Goal: Task Accomplishment & Management: Manage account settings

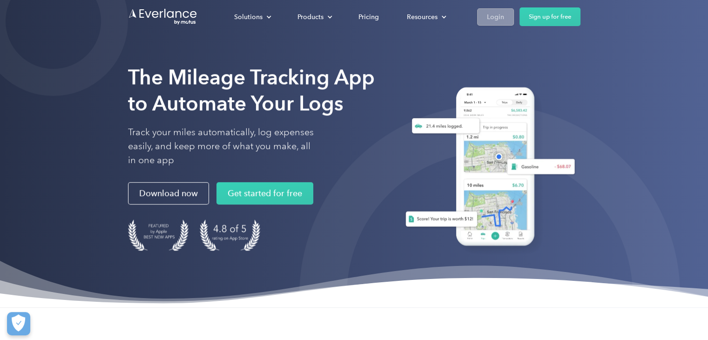
click at [500, 20] on div "Login" at bounding box center [495, 17] width 17 height 12
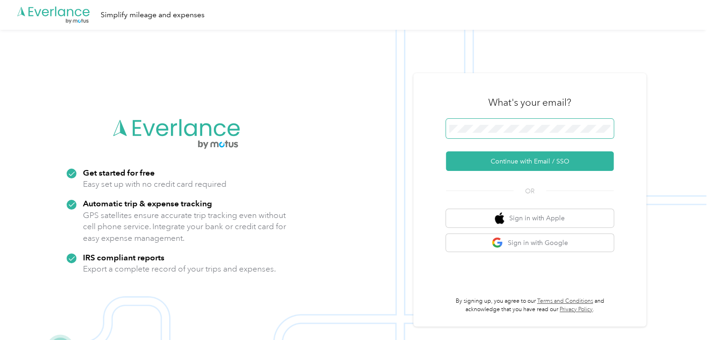
click at [475, 124] on span at bounding box center [530, 129] width 168 height 20
click at [477, 133] on span at bounding box center [530, 129] width 168 height 20
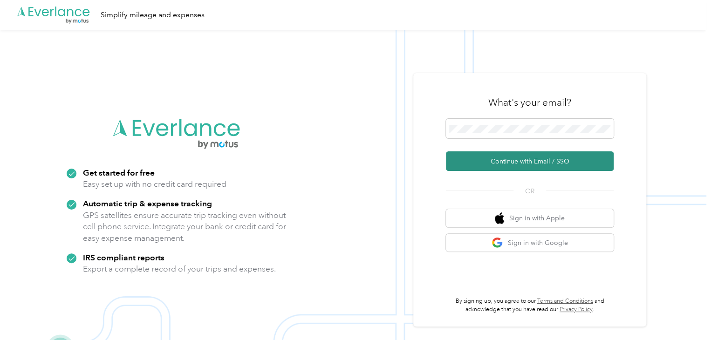
click at [500, 164] on button "Continue with Email / SSO" at bounding box center [530, 161] width 168 height 20
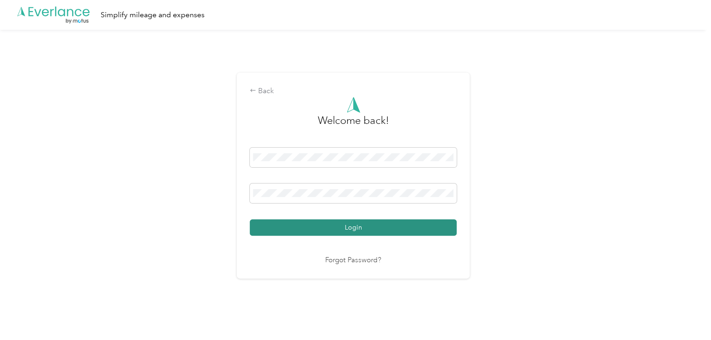
click at [342, 226] on button "Login" at bounding box center [353, 227] width 207 height 16
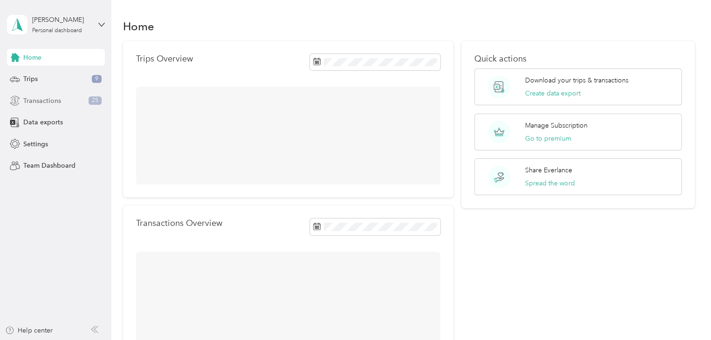
click at [78, 93] on div "Transactions 25" at bounding box center [56, 100] width 98 height 17
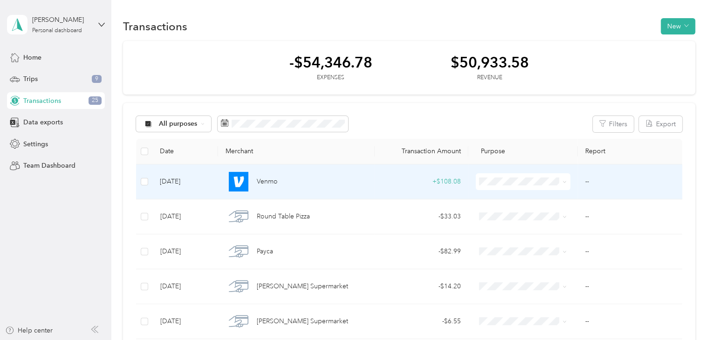
click at [140, 185] on td at bounding box center [144, 181] width 17 height 35
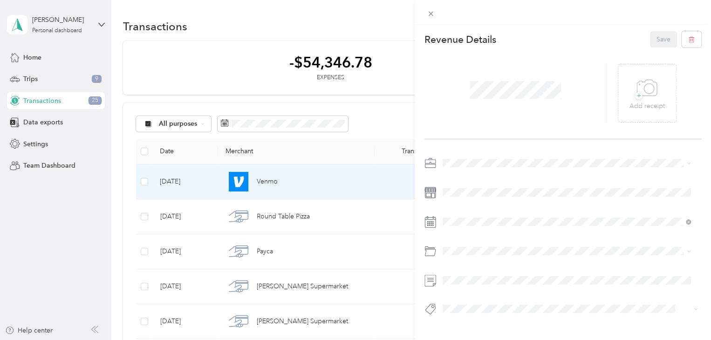
click at [142, 185] on div "This revenue cannot be edited because it is either under review, approved, or p…" at bounding box center [355, 170] width 711 height 340
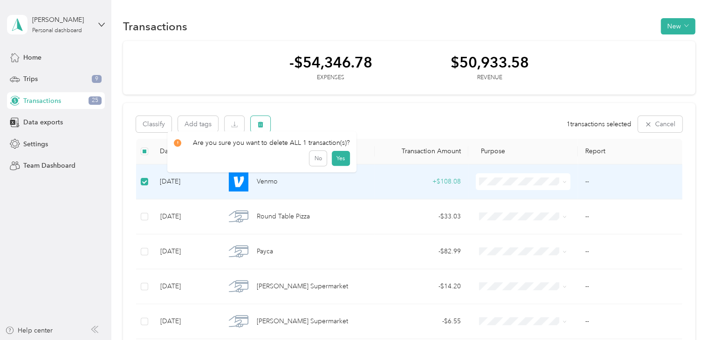
click at [258, 129] on button "button" at bounding box center [261, 124] width 20 height 16
click at [346, 158] on button "Yes" at bounding box center [340, 163] width 18 height 15
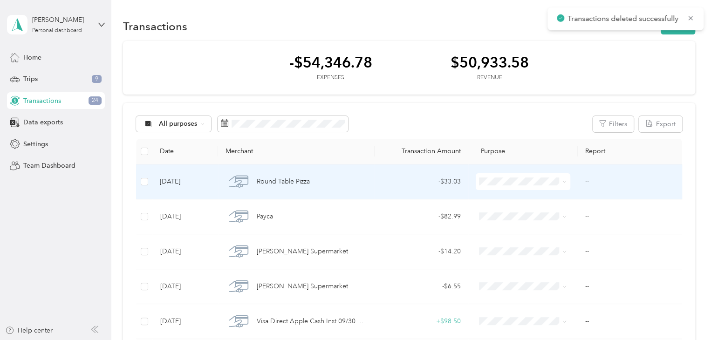
click at [514, 235] on ol "Work Personal Real Estate Other Charity Medical Moving Commute" at bounding box center [521, 252] width 94 height 130
click at [414, 179] on div "- $33.03" at bounding box center [421, 181] width 79 height 10
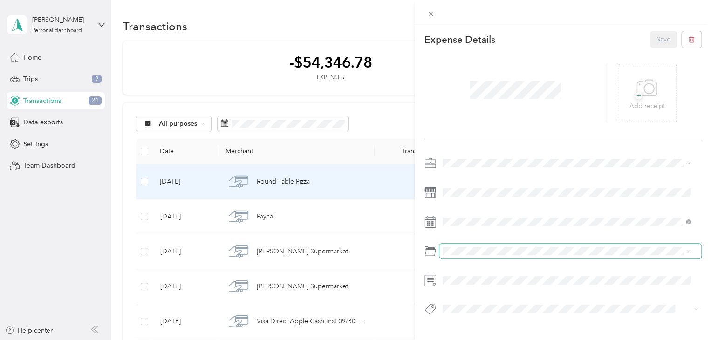
click at [495, 257] on span at bounding box center [570, 251] width 262 height 15
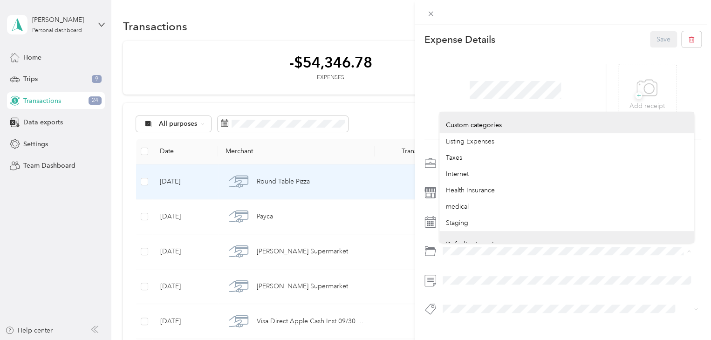
click at [421, 259] on div "Expense Details Save + Add receipt" at bounding box center [562, 190] width 296 height 330
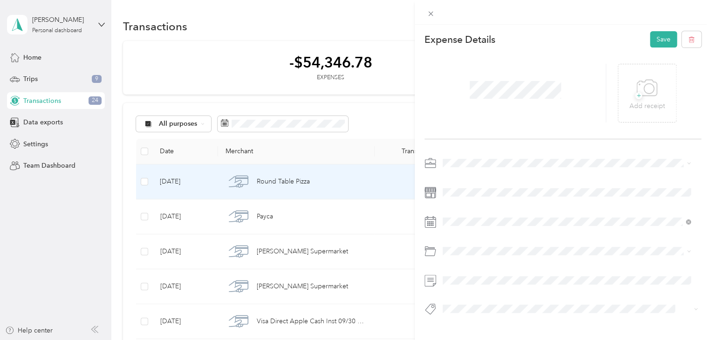
click at [488, 290] on li "Business Meals & Entertainment" at bounding box center [566, 283] width 254 height 16
click at [662, 41] on button "Save" at bounding box center [663, 39] width 27 height 16
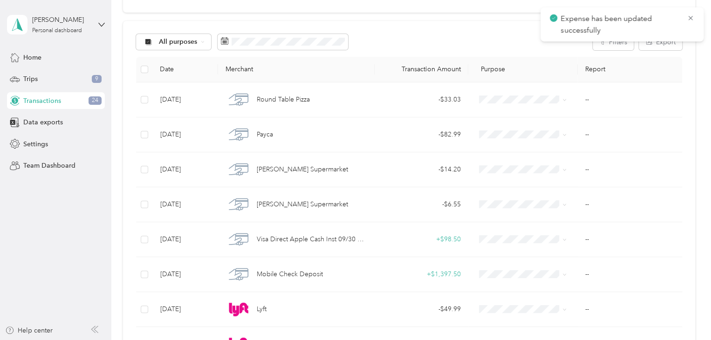
scroll to position [93, 0]
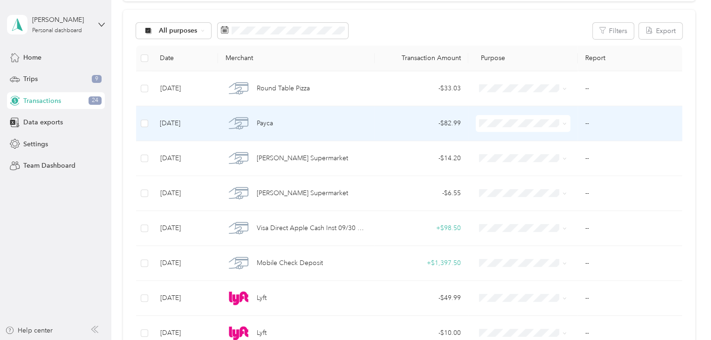
click at [512, 176] on ol "Work Personal Real Estate Other Charity Medical Moving Commute" at bounding box center [521, 196] width 94 height 130
click at [428, 122] on div "- $82.99" at bounding box center [421, 123] width 79 height 10
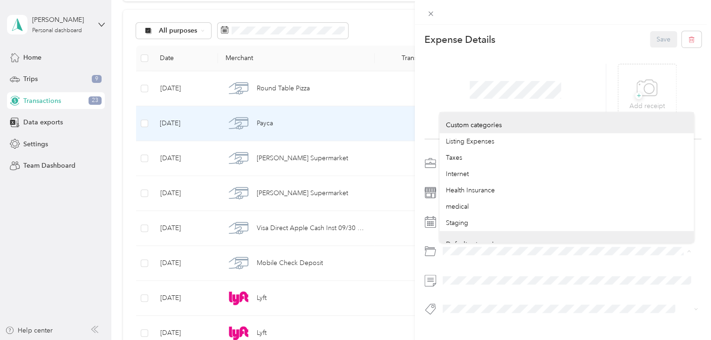
click at [428, 255] on div at bounding box center [562, 251] width 277 height 15
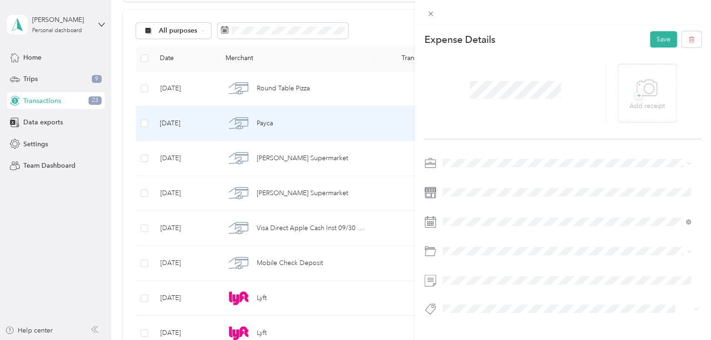
click at [466, 289] on li "Education and Training" at bounding box center [566, 283] width 254 height 16
click at [650, 41] on button "Save" at bounding box center [663, 39] width 27 height 16
